Goal: Task Accomplishment & Management: Manage account settings

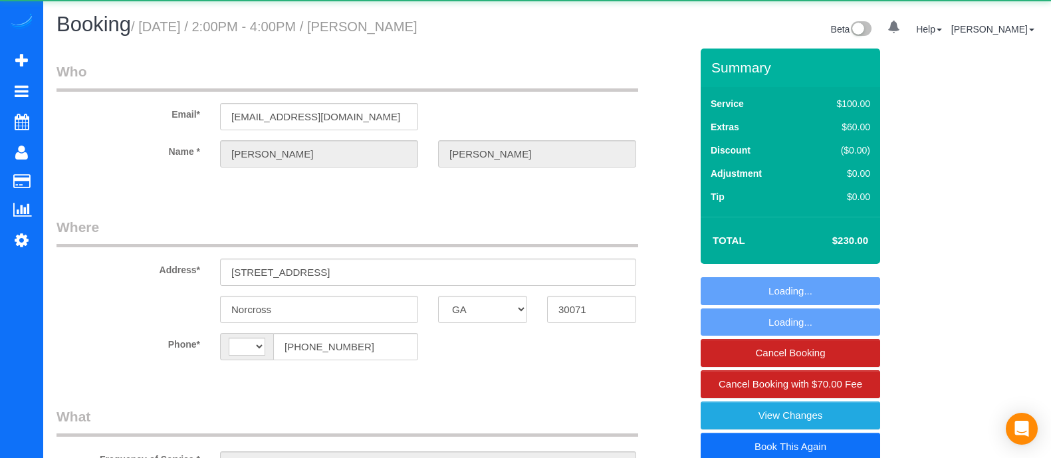
select select "GA"
select select "object:363"
select select "2"
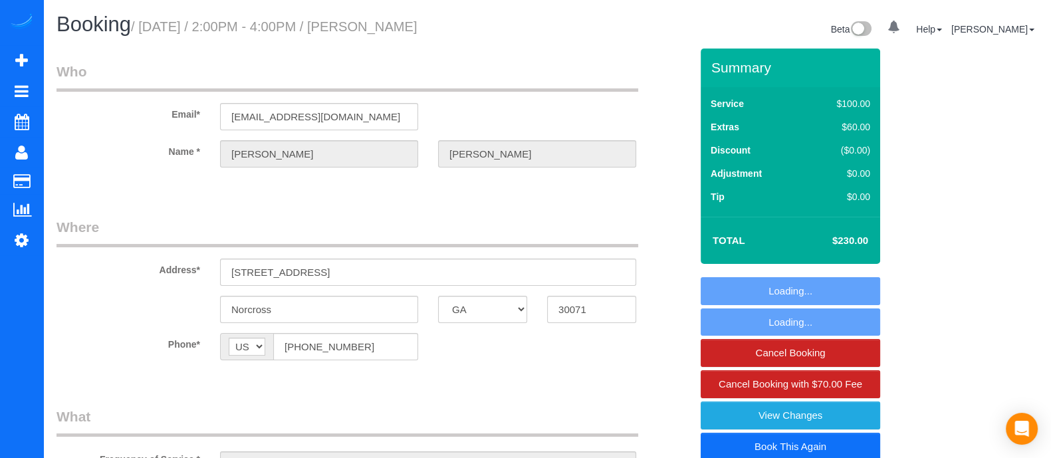
select select "string:[GEOGRAPHIC_DATA]"
select select "spot1"
select select "number:3"
select select "number:6"
select select
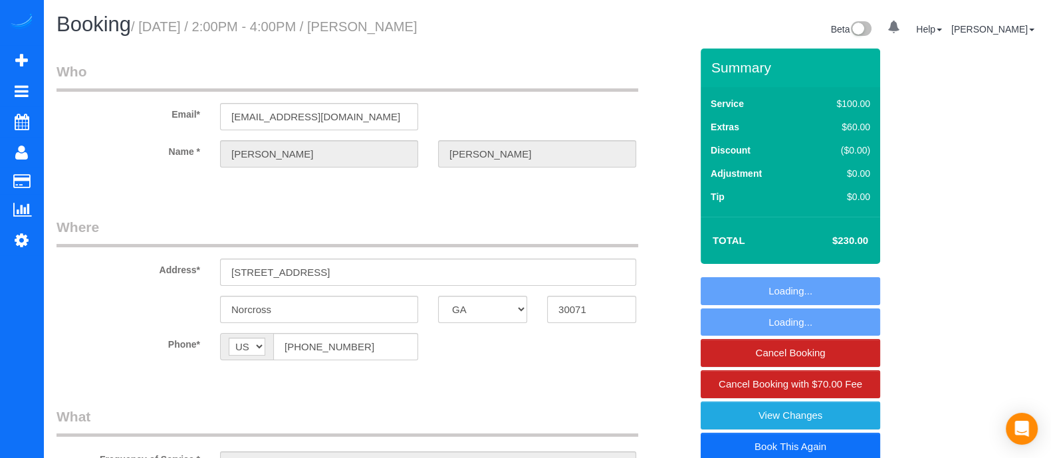
select select "object:760"
select select "spot6"
select select "2"
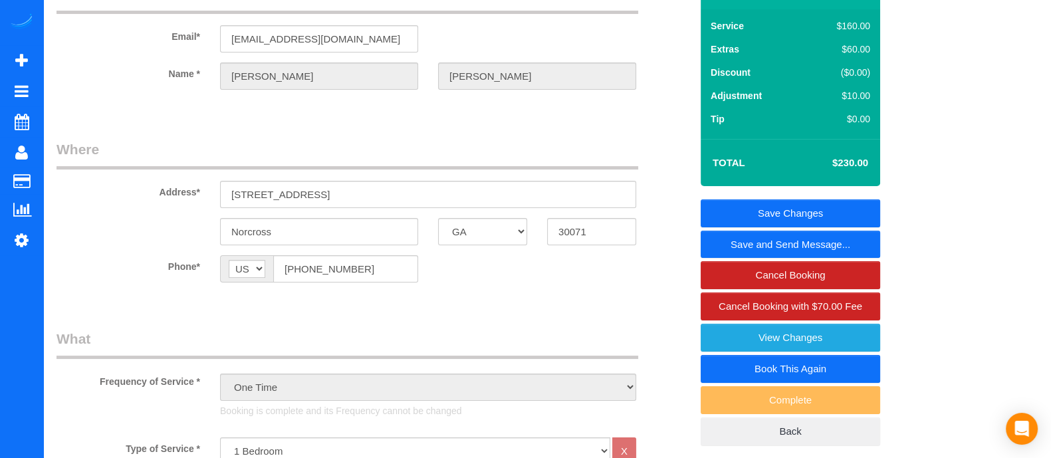
scroll to position [37, 0]
